Goal: Task Accomplishment & Management: Use online tool/utility

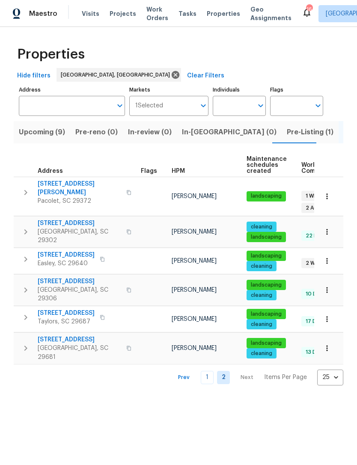
click at [343, 132] on span "Listed (31)" at bounding box center [360, 132] width 35 height 12
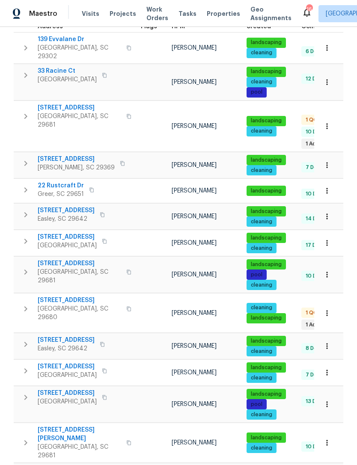
scroll to position [146, 0]
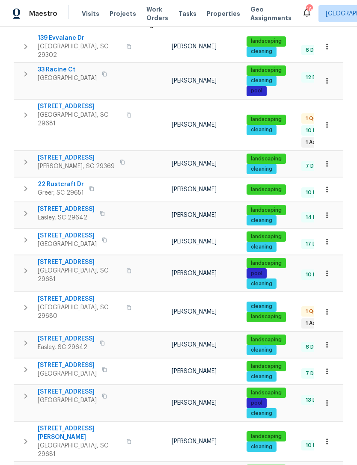
click at [64, 180] on span "22 Rustcraft Dr" at bounding box center [61, 184] width 46 height 9
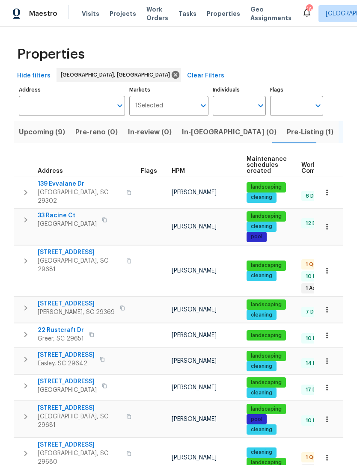
scroll to position [0, 0]
click at [42, 133] on span "Upcoming (9)" at bounding box center [42, 132] width 46 height 12
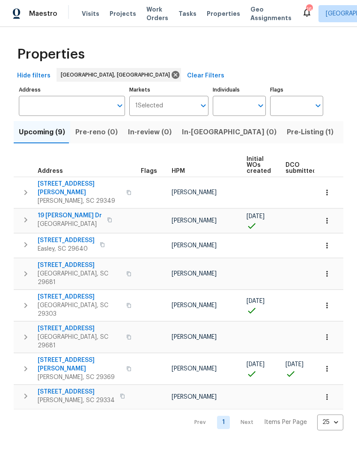
click at [63, 293] on span "44 Willowood Dr" at bounding box center [79, 297] width 83 height 9
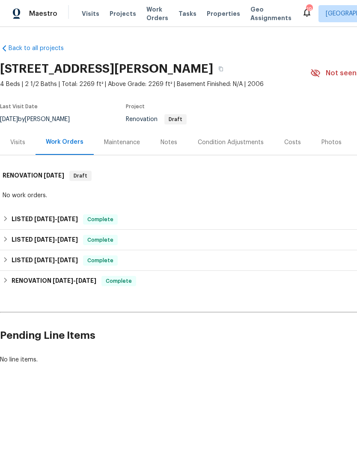
click at [65, 147] on div "Work Orders" at bounding box center [65, 142] width 58 height 25
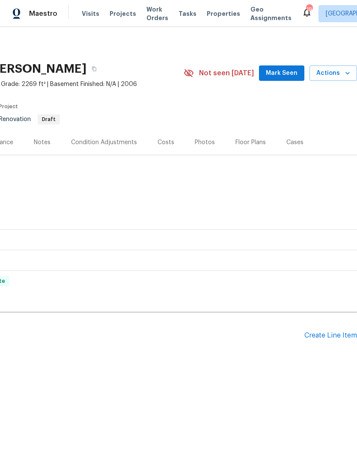
scroll to position [0, 127]
click at [115, 145] on div "Condition Adjustments" at bounding box center [104, 142] width 66 height 9
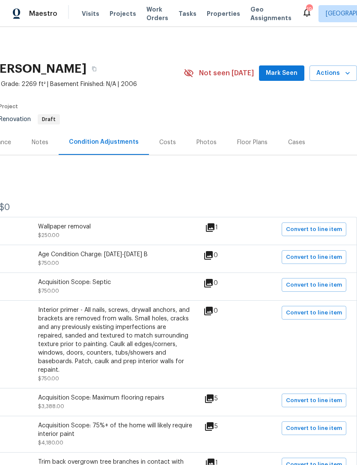
scroll to position [0, 127]
click at [234, 74] on span "Not seen [DATE]" at bounding box center [226, 73] width 55 height 9
click at [287, 75] on span "Mark Seen" at bounding box center [282, 73] width 32 height 11
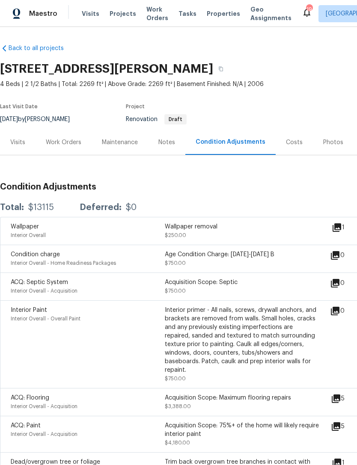
scroll to position [0, 0]
click at [68, 141] on div "Work Orders" at bounding box center [64, 142] width 36 height 9
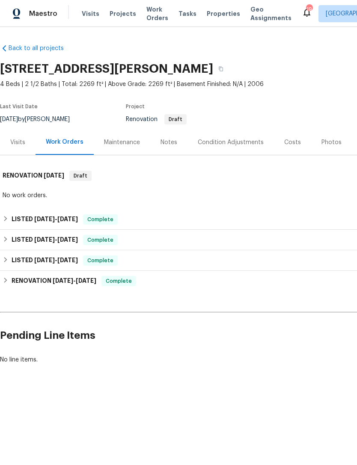
click at [236, 141] on div "Condition Adjustments" at bounding box center [231, 142] width 66 height 9
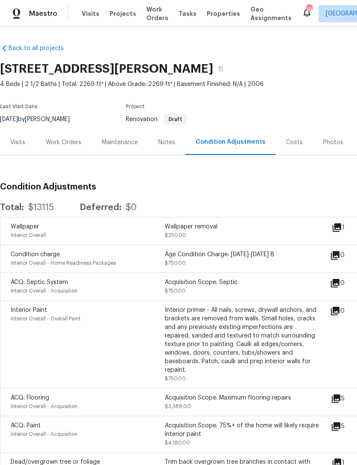
click at [116, 142] on div "Maintenance" at bounding box center [120, 142] width 36 height 9
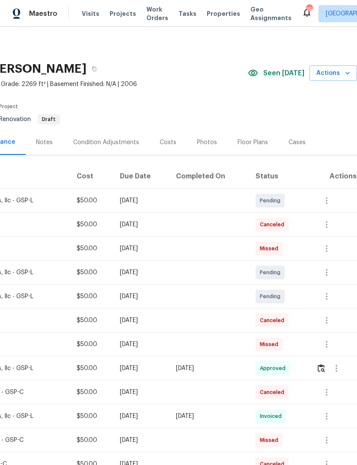
scroll to position [0, 127]
click at [325, 71] on span "Actions" at bounding box center [333, 73] width 34 height 11
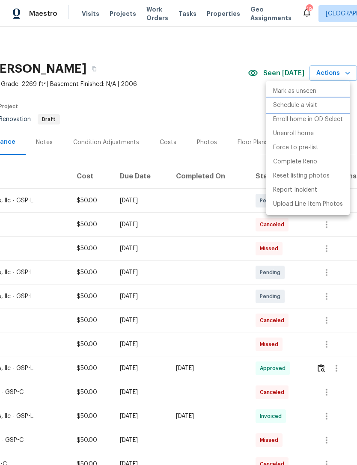
click at [298, 106] on p "Schedule a visit" at bounding box center [295, 105] width 44 height 9
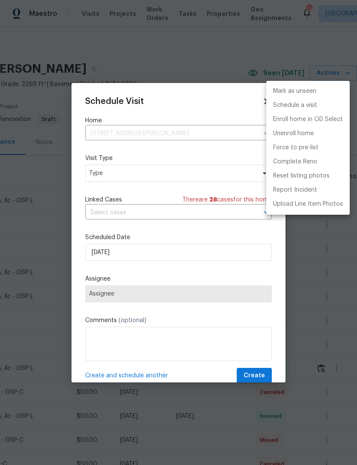
click at [162, 208] on div at bounding box center [178, 232] width 357 height 465
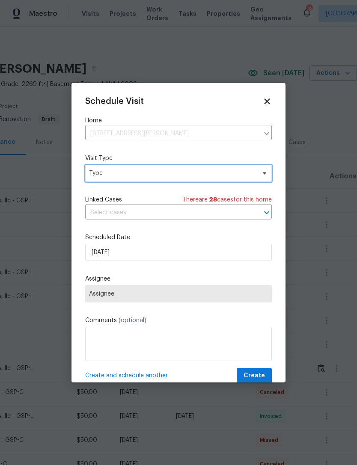
click at [183, 174] on span "Type" at bounding box center [172, 173] width 166 height 9
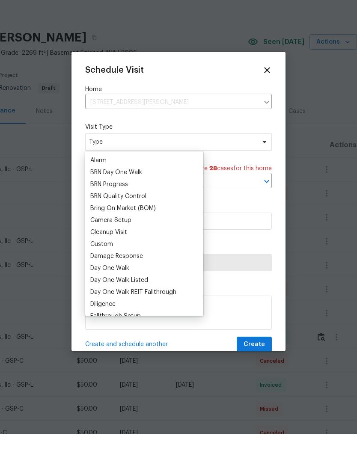
scroll to position [47, 0]
click at [115, 258] on div "Cleanup Visit" at bounding box center [108, 262] width 37 height 9
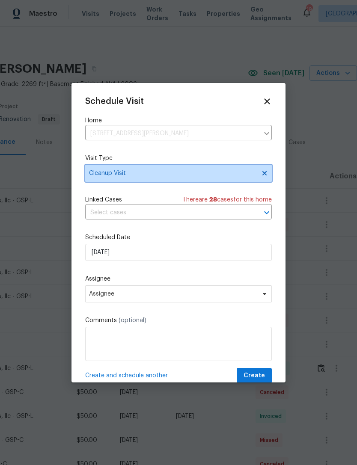
click at [123, 179] on span "Cleanup Visit" at bounding box center [178, 173] width 186 height 17
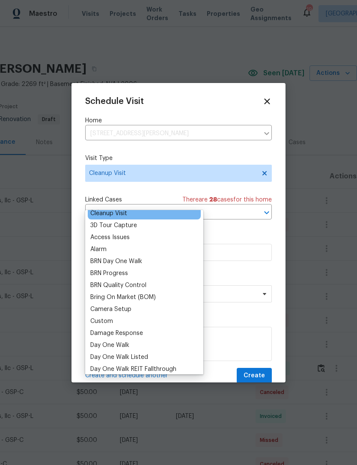
scroll to position [30, 0]
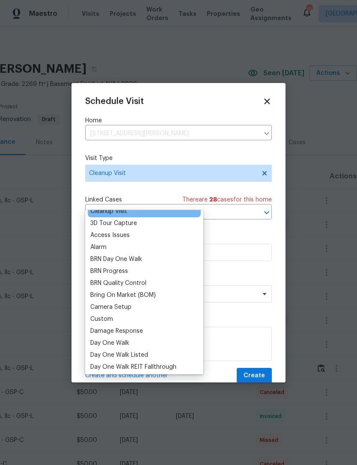
click at [131, 313] on div "Custom" at bounding box center [144, 319] width 113 height 12
click at [110, 315] on div "Custom" at bounding box center [101, 319] width 23 height 9
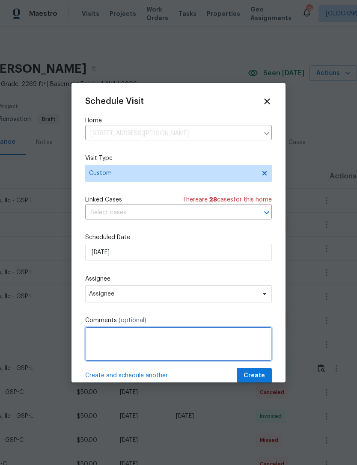
click at [142, 346] on textarea at bounding box center [178, 344] width 186 height 34
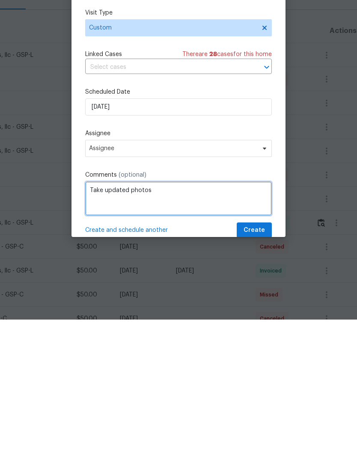
type textarea "Take updated photos"
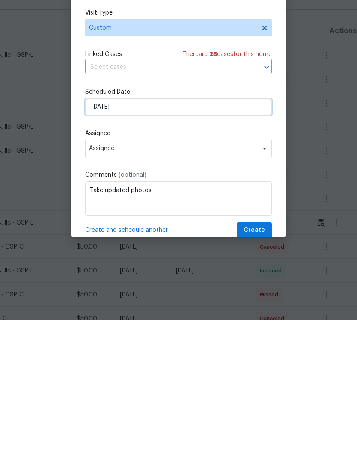
click at [144, 244] on input "9/30/2025" at bounding box center [178, 252] width 186 height 17
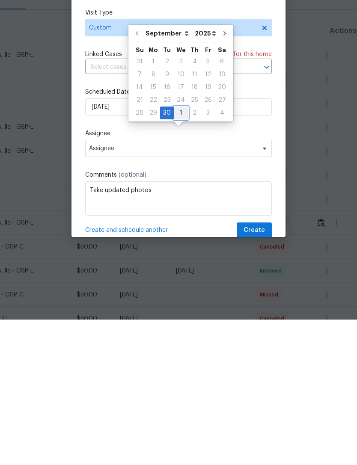
click at [182, 252] on div "1" at bounding box center [181, 258] width 14 height 12
type input "10/1/2025"
select select "9"
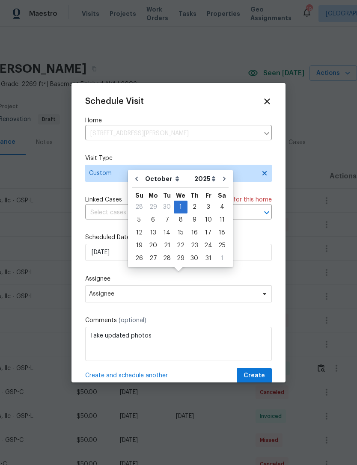
click at [252, 374] on span "Create" at bounding box center [253, 375] width 21 height 11
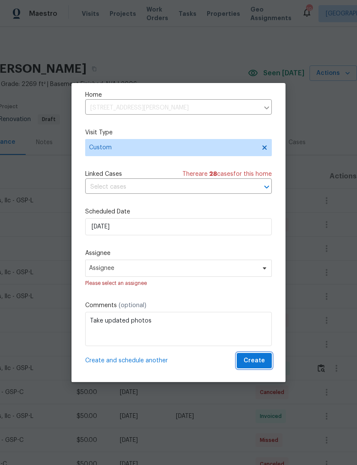
scroll to position [27, 0]
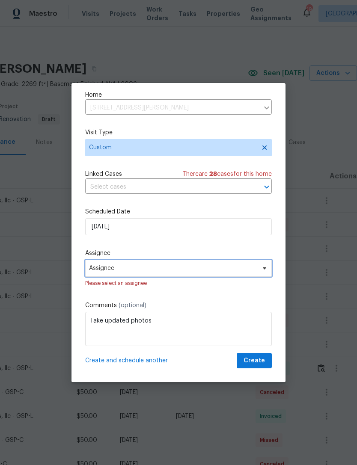
click at [130, 273] on span "Assignee" at bounding box center [178, 268] width 186 height 17
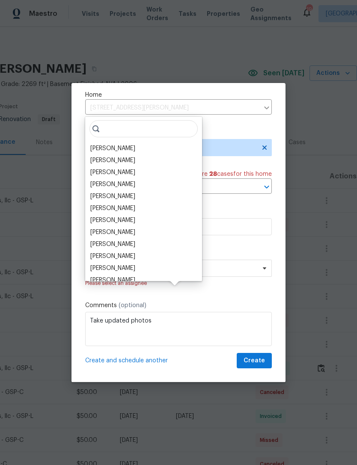
click at [122, 144] on div "[PERSON_NAME]" at bounding box center [112, 148] width 45 height 9
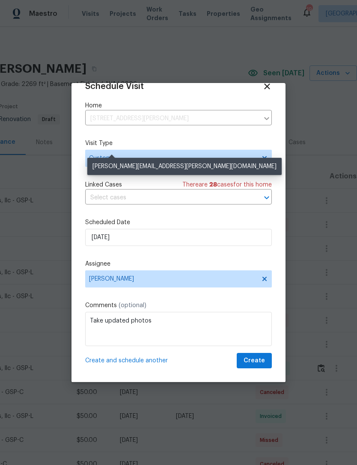
scroll to position [17, 0]
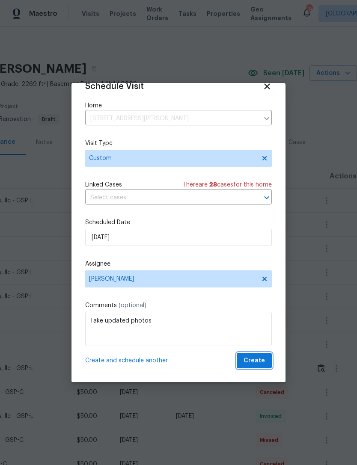
click at [265, 364] on button "Create" at bounding box center [254, 361] width 35 height 16
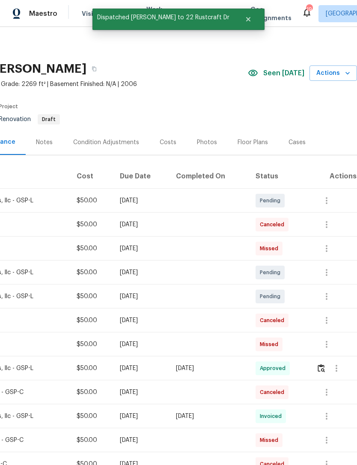
click at [155, 114] on div "Renovation Draft" at bounding box center [81, 119] width 164 height 10
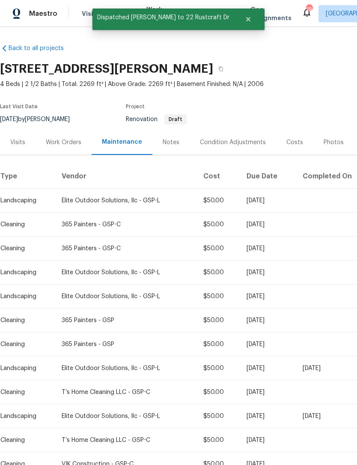
scroll to position [0, 0]
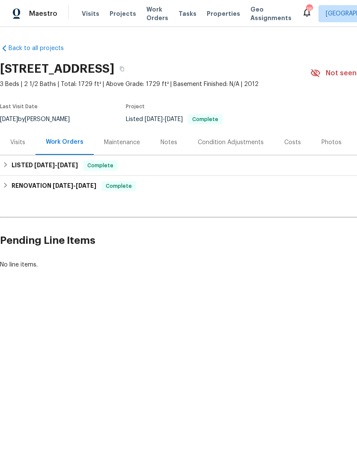
click at [207, 14] on span "Properties" at bounding box center [223, 13] width 33 height 9
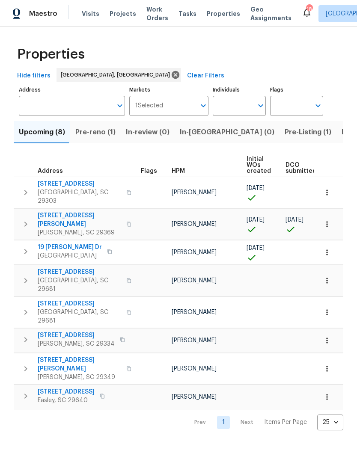
click at [12, 199] on div "Properties Hide filters Greenville, SC Clear Filters Address Address Markets 1 …" at bounding box center [178, 235] width 357 height 417
click at [341, 133] on span "Listed (31)" at bounding box center [358, 132] width 35 height 12
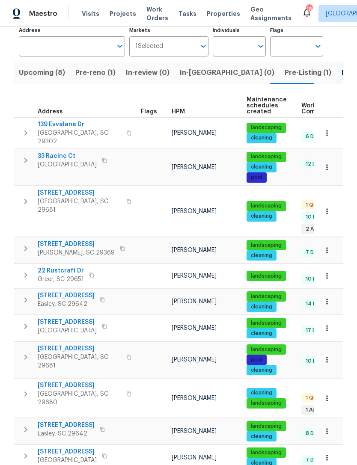
scroll to position [62, 0]
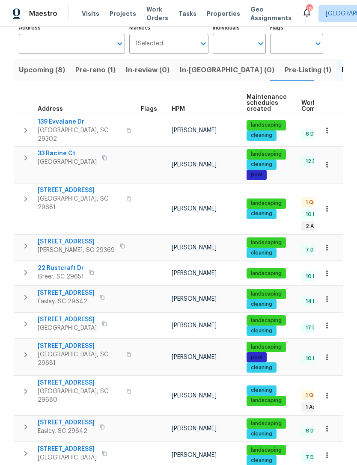
click at [63, 264] on span "22 Rustcraft Dr" at bounding box center [61, 268] width 46 height 9
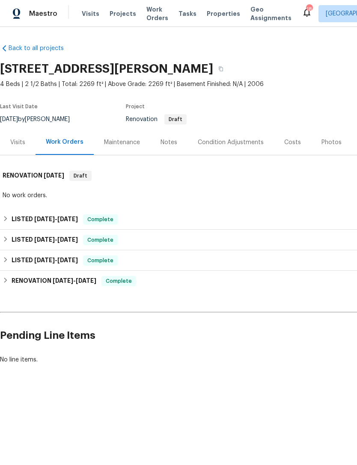
click at [295, 324] on h2 "Pending Line Items" at bounding box center [215, 336] width 431 height 40
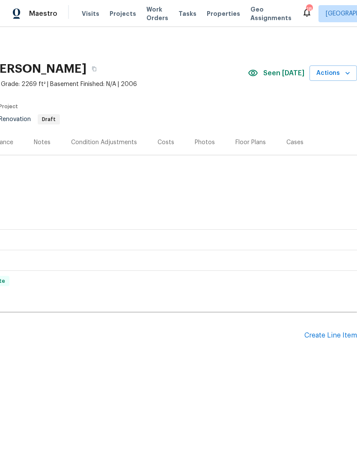
scroll to position [0, 127]
click at [328, 71] on span "Actions" at bounding box center [333, 73] width 34 height 11
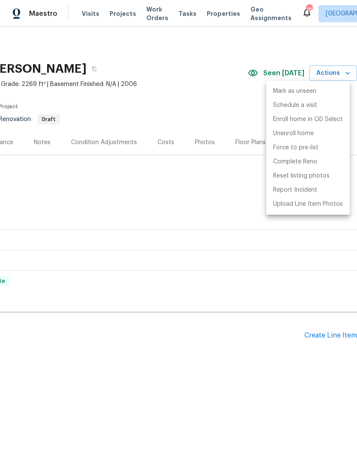
click at [231, 206] on div at bounding box center [178, 232] width 357 height 465
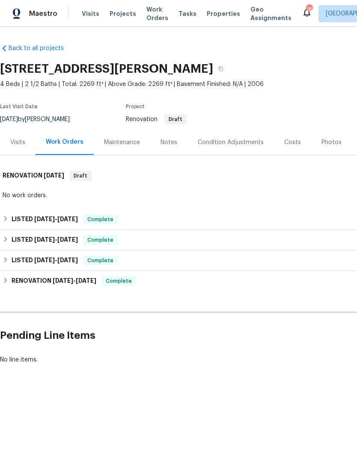
scroll to position [0, 0]
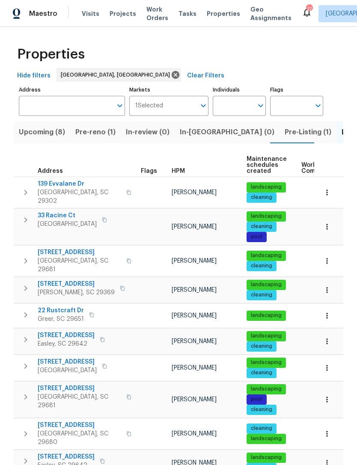
click at [47, 136] on span "Upcoming (8)" at bounding box center [42, 132] width 46 height 12
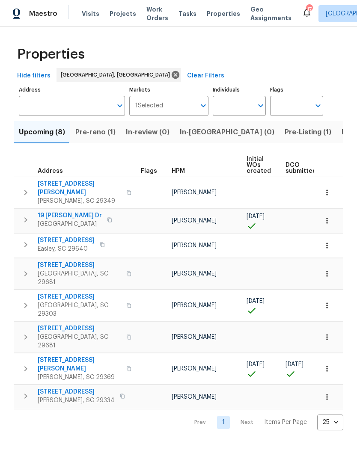
click at [60, 293] on span "44 Willowood Dr" at bounding box center [79, 297] width 83 height 9
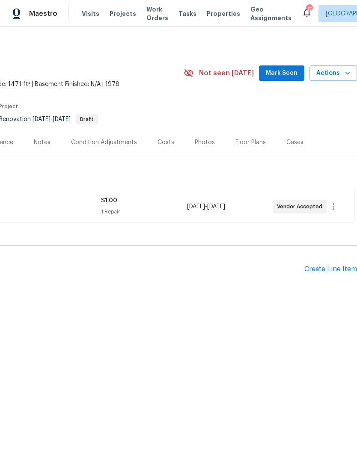
scroll to position [0, 127]
click at [287, 76] on span "Mark Seen" at bounding box center [282, 73] width 32 height 11
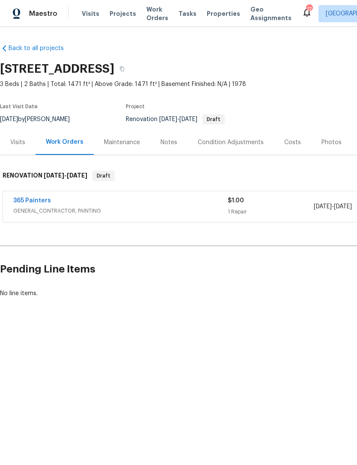
scroll to position [0, 0]
